Goal: Obtain resource: Download file/media

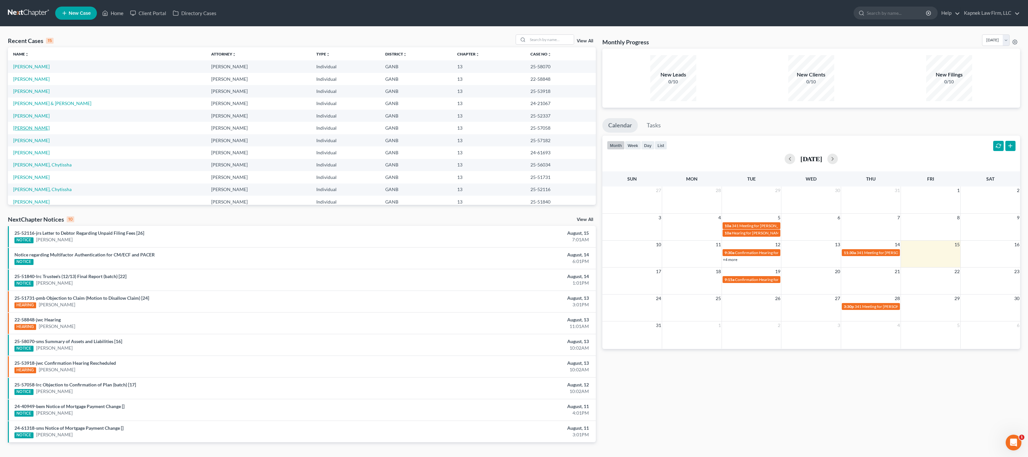
click at [26, 127] on link "[PERSON_NAME]" at bounding box center [31, 128] width 36 height 6
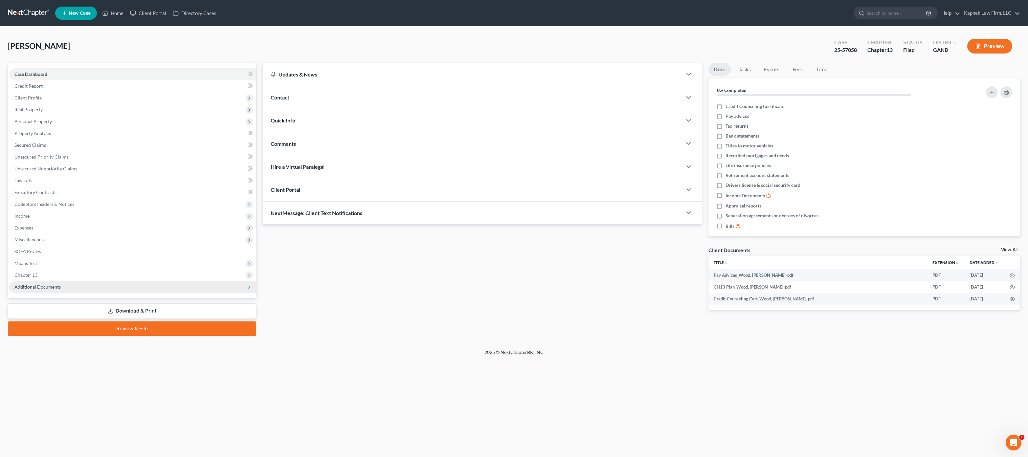
click at [146, 292] on span "Additional Documents" at bounding box center [132, 287] width 247 height 12
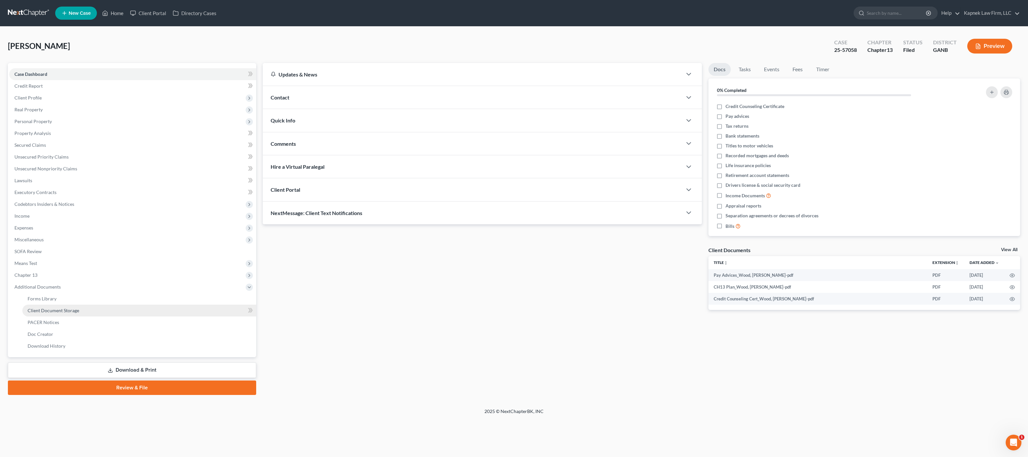
click at [139, 313] on link "Client Document Storage" at bounding box center [139, 311] width 234 height 12
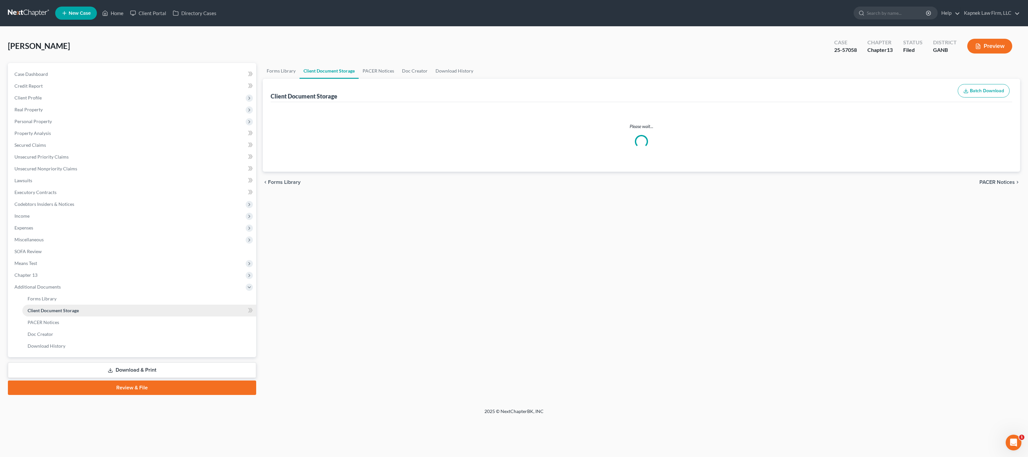
select select "5"
select select "0"
select select "35"
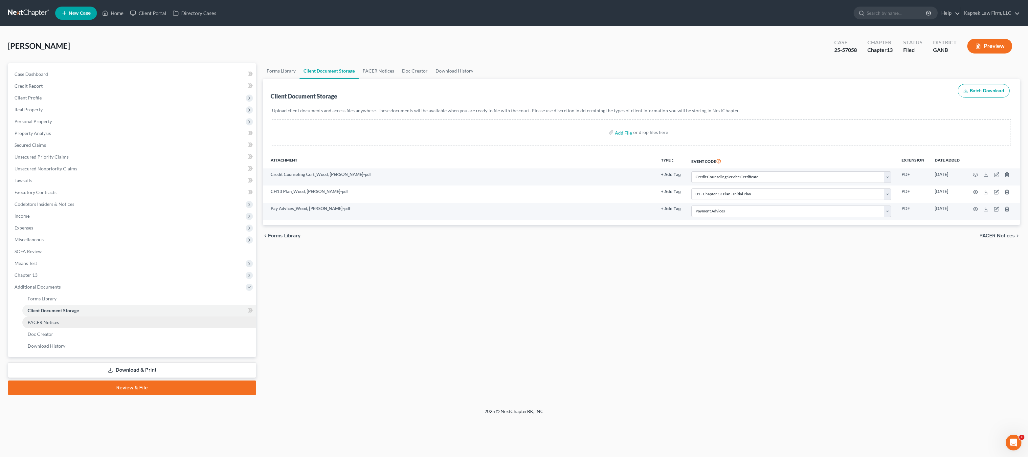
click at [141, 326] on link "PACER Notices" at bounding box center [139, 322] width 234 height 12
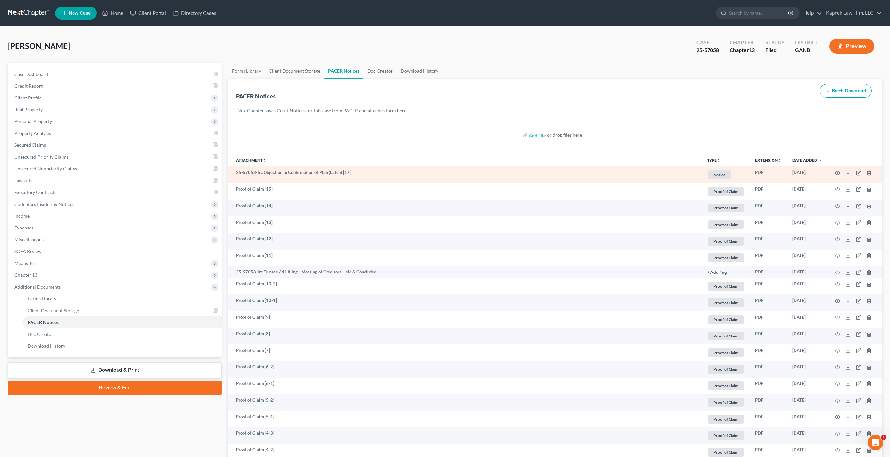
click at [848, 173] on line at bounding box center [848, 172] width 0 height 3
